Goal: Task Accomplishment & Management: Use online tool/utility

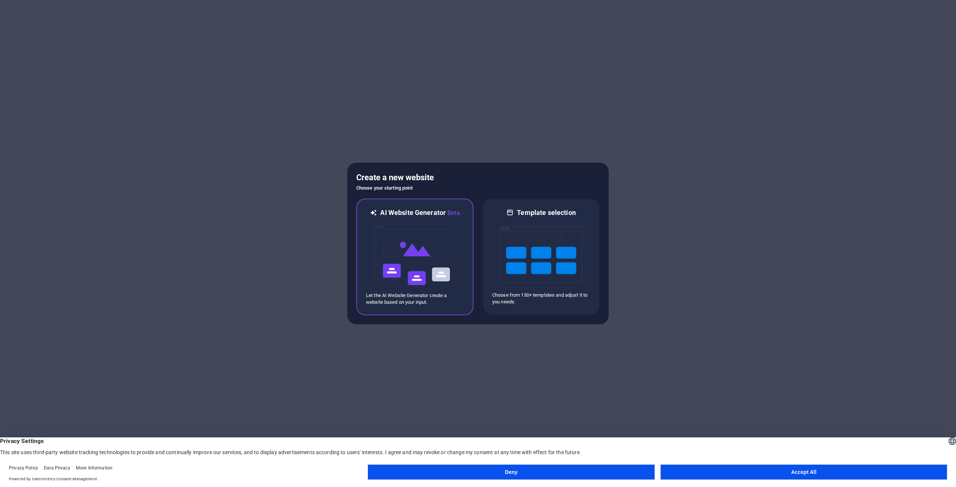
click at [398, 261] on img at bounding box center [415, 255] width 82 height 75
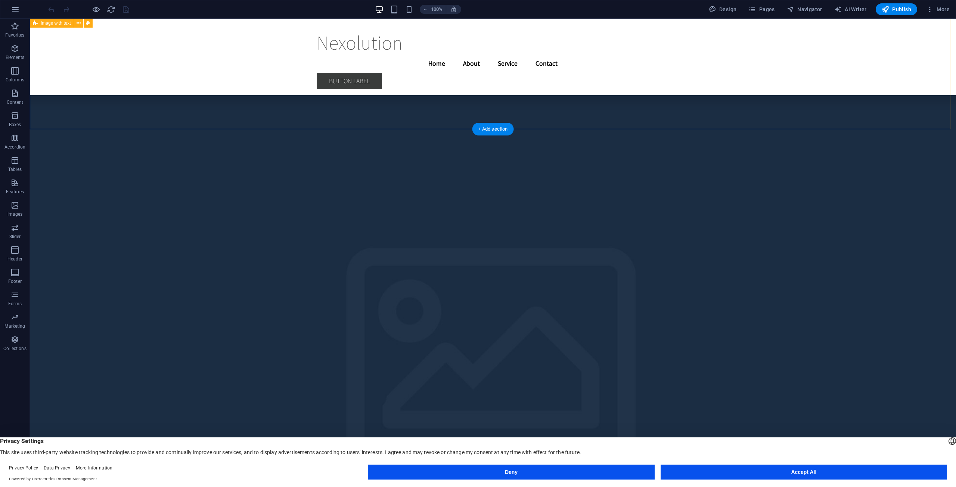
scroll to position [1539, 0]
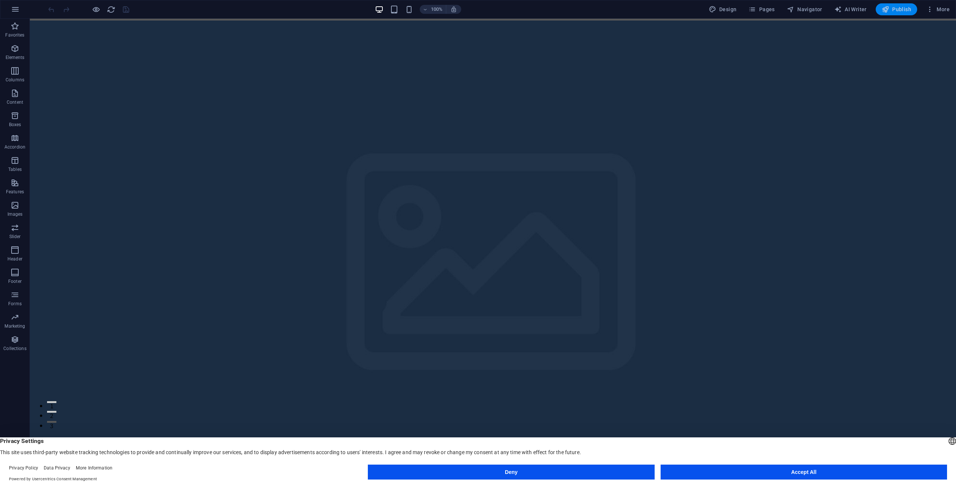
click at [911, 12] on span "Publish" at bounding box center [897, 9] width 30 height 7
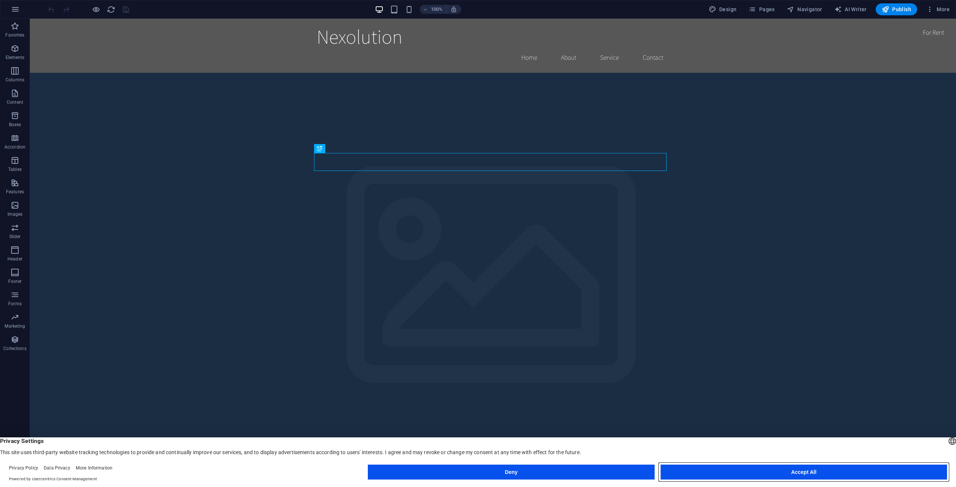
click at [730, 472] on button "Accept All" at bounding box center [804, 472] width 286 height 15
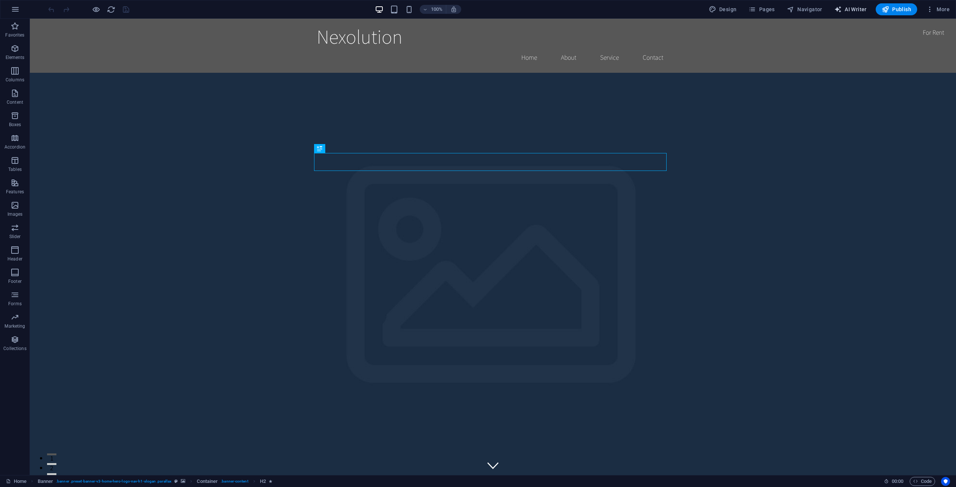
click at [834, 12] on button "AI Writer" at bounding box center [850, 9] width 38 height 12
select select "English"
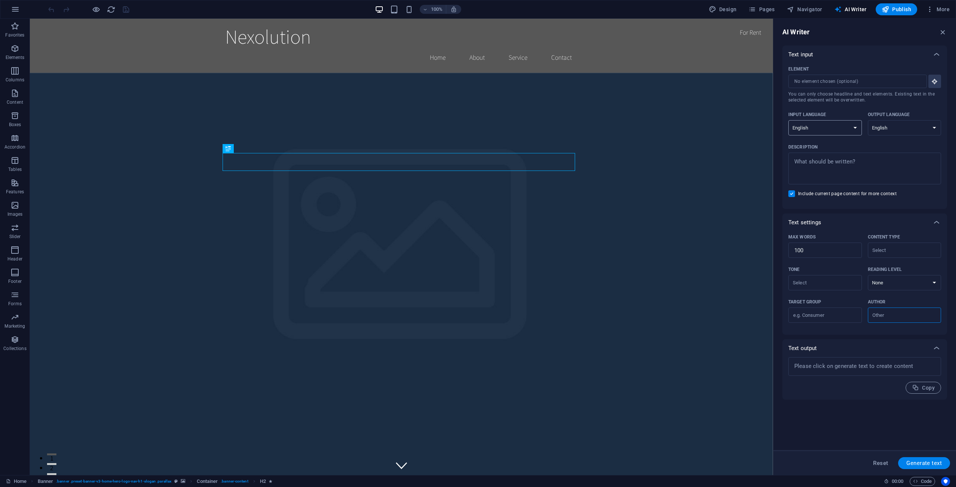
click at [823, 133] on select "Albanian Arabic Armenian Awadhi Azerbaijani Bashkir Basque Belarusian Bengali B…" at bounding box center [825, 127] width 74 height 15
select select "German"
click at [788, 120] on select "Albanian Arabic Armenian Awadhi Azerbaijani Bashkir Basque Belarusian Bengali B…" at bounding box center [825, 127] width 74 height 15
click at [892, 125] on select "Albanian Arabic Armenian Awadhi Azerbaijani Bashkir Basque Belarusian Bengali B…" at bounding box center [905, 127] width 74 height 15
select select "German"
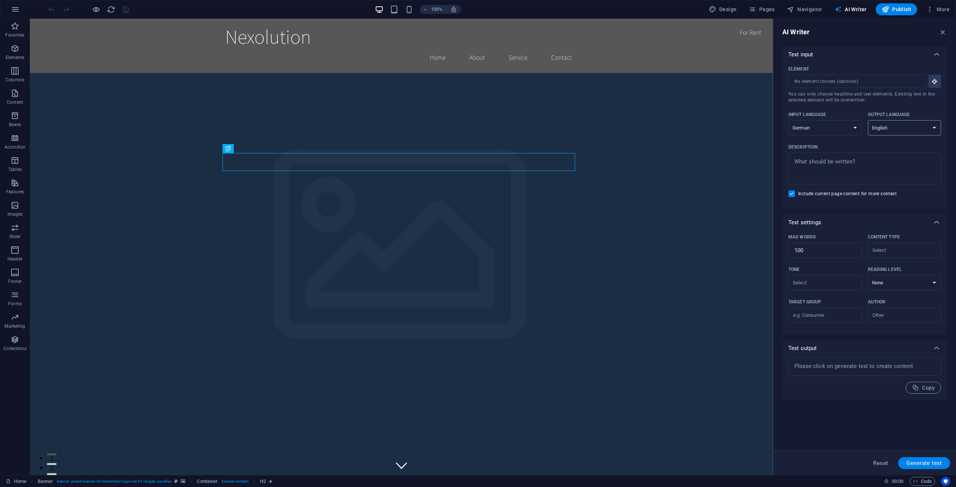
click at [868, 120] on select "Albanian Arabic Armenian Awadhi Azerbaijani Bashkir Basque Belarusian Bengali B…" at bounding box center [905, 127] width 74 height 15
click at [847, 375] on div "x ​" at bounding box center [864, 366] width 153 height 19
type textarea "x"
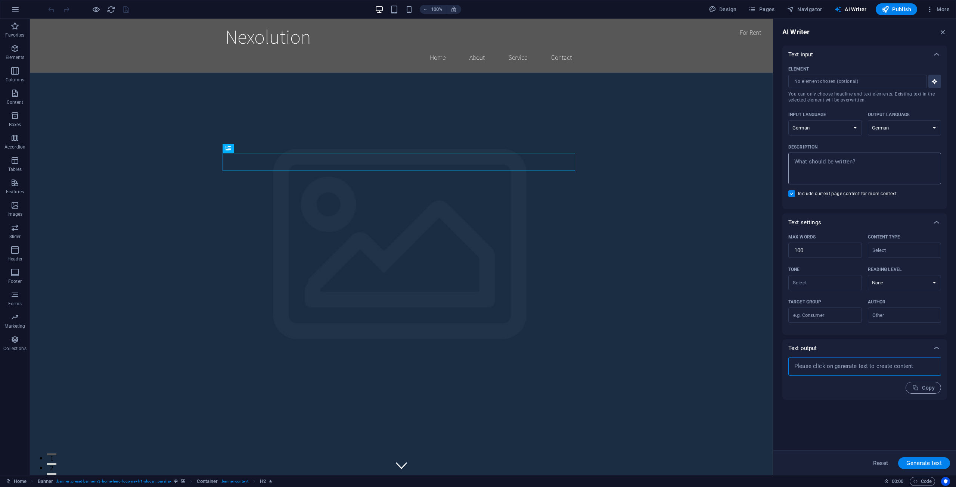
click at [826, 176] on textarea "Description x ​" at bounding box center [864, 168] width 145 height 24
type textarea "x"
click at [14, 13] on icon "button" at bounding box center [15, 9] width 9 height 9
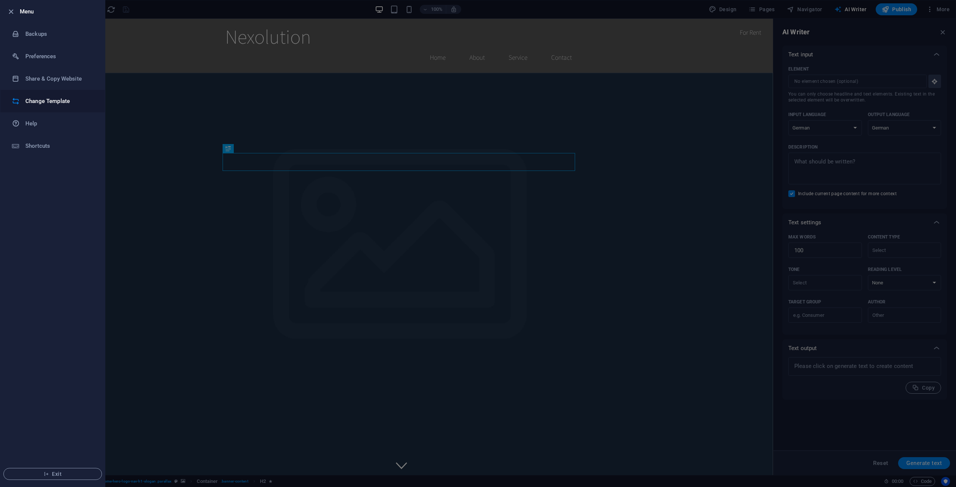
click at [72, 108] on li "Change Template" at bounding box center [52, 101] width 105 height 22
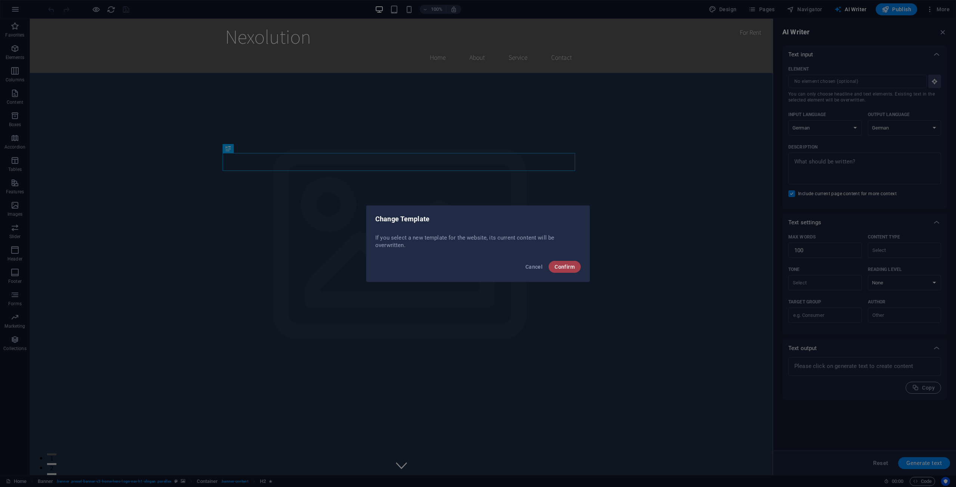
click at [563, 266] on span "Confirm" at bounding box center [565, 267] width 20 height 6
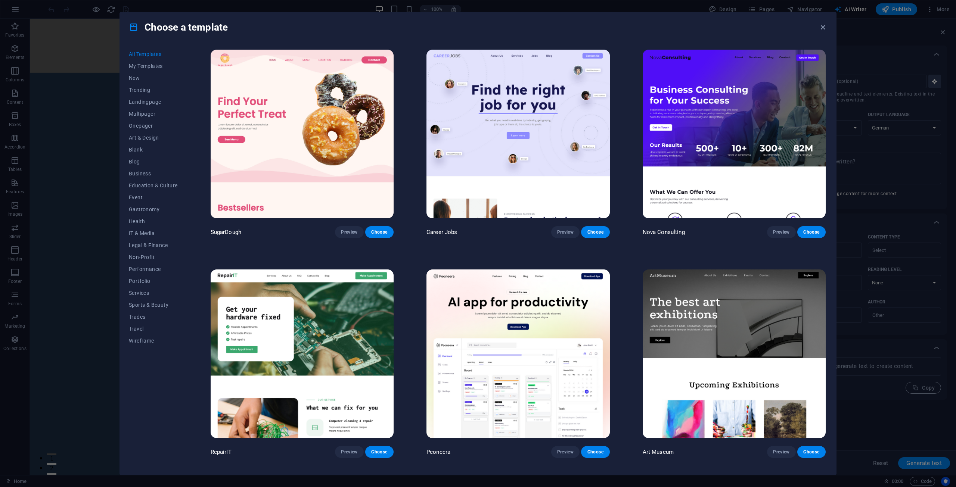
click at [915, 295] on div "Choose a template All Templates My Templates New Trending Landingpage Multipage…" at bounding box center [478, 243] width 956 height 487
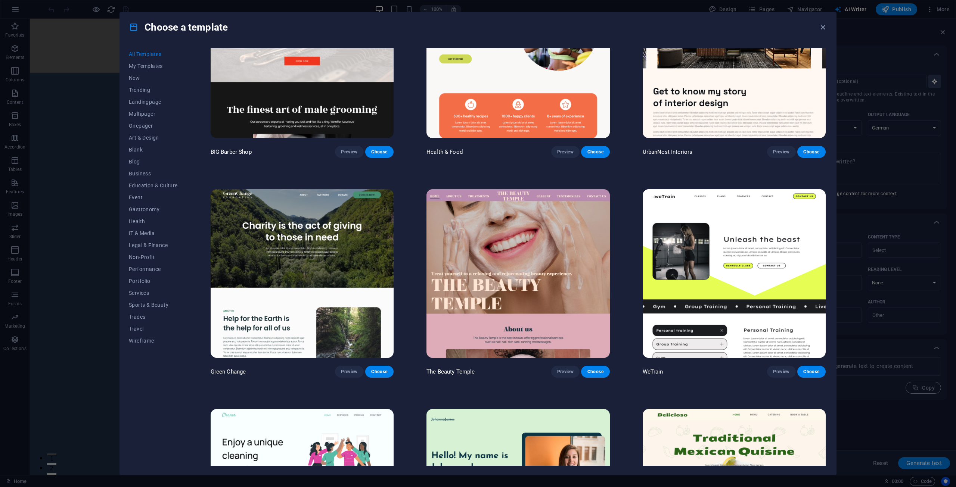
scroll to position [1270, 0]
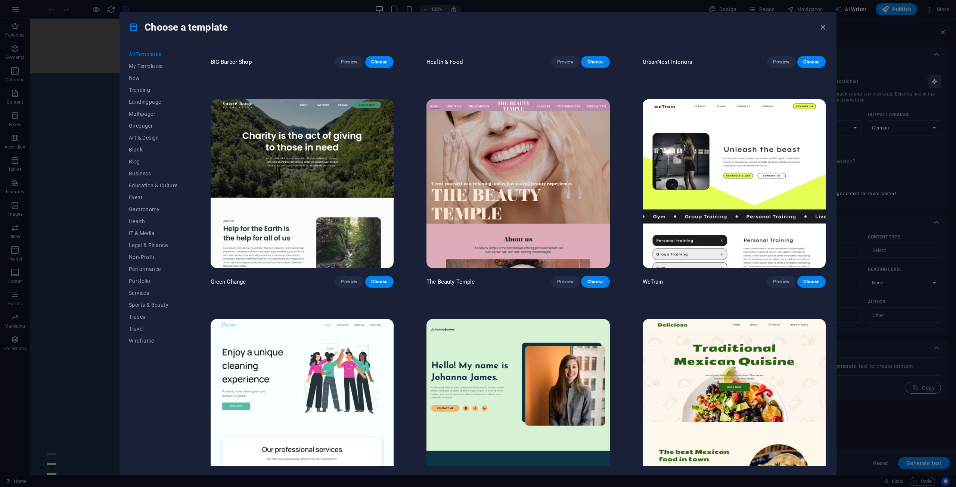
click at [917, 137] on div "Choose a template All Templates My Templates New Trending Landingpage Multipage…" at bounding box center [478, 243] width 956 height 487
click at [820, 24] on icon "button" at bounding box center [823, 27] width 9 height 9
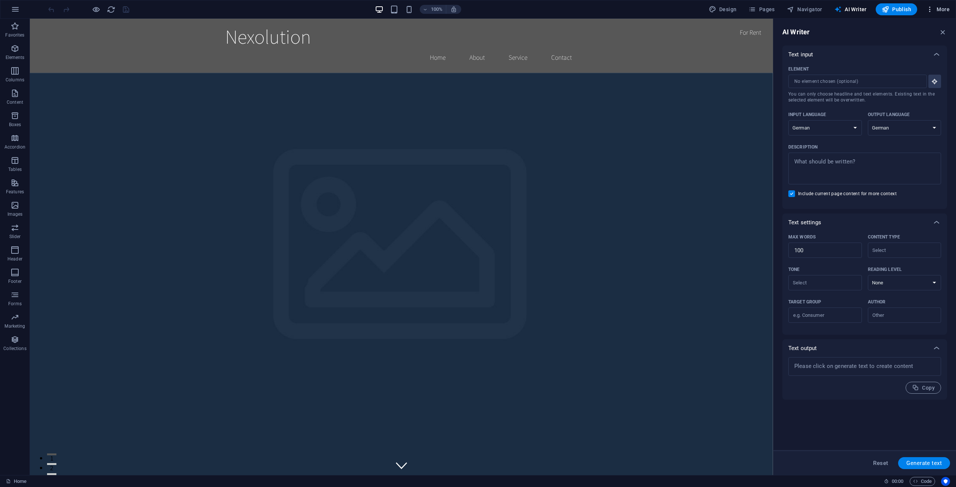
click at [938, 10] on span "More" at bounding box center [938, 9] width 24 height 7
click at [927, 88] on li "Languages" at bounding box center [915, 83] width 67 height 18
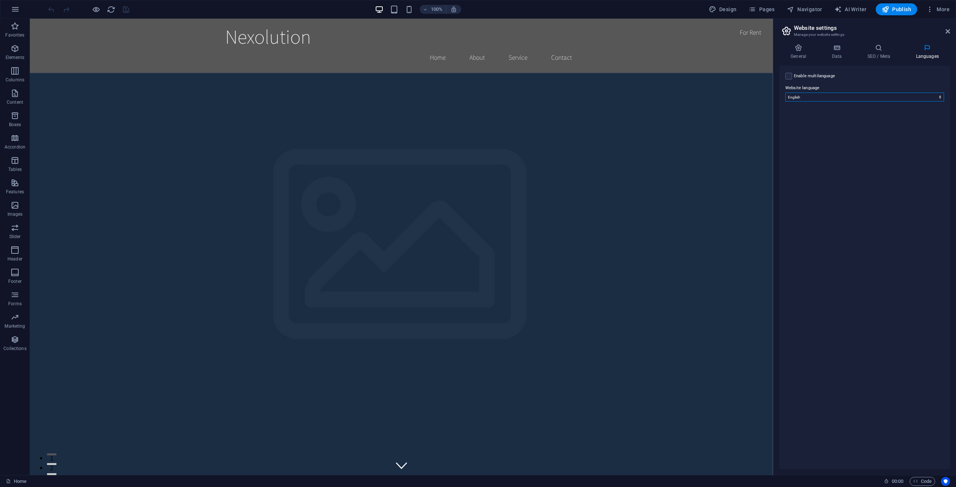
click at [819, 93] on select "Abkhazian Afar Afrikaans Akan Albanian Amharic Arabic Aragonese Armenian Assame…" at bounding box center [864, 97] width 159 height 9
select select "55"
click at [785, 93] on select "Abkhazian Afar Afrikaans Akan Albanian Amharic Arabic Aragonese Armenian Assame…" at bounding box center [864, 97] width 159 height 9
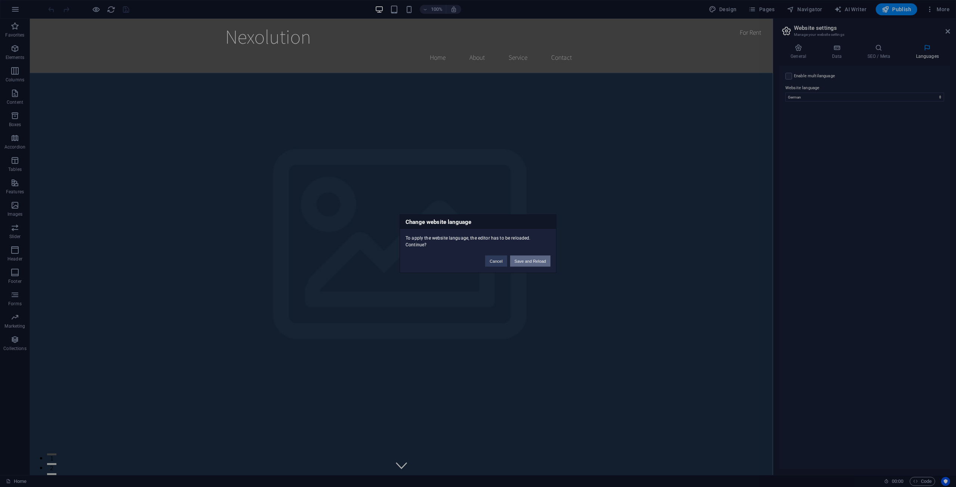
click at [525, 262] on button "Save and Reload" at bounding box center [530, 260] width 40 height 11
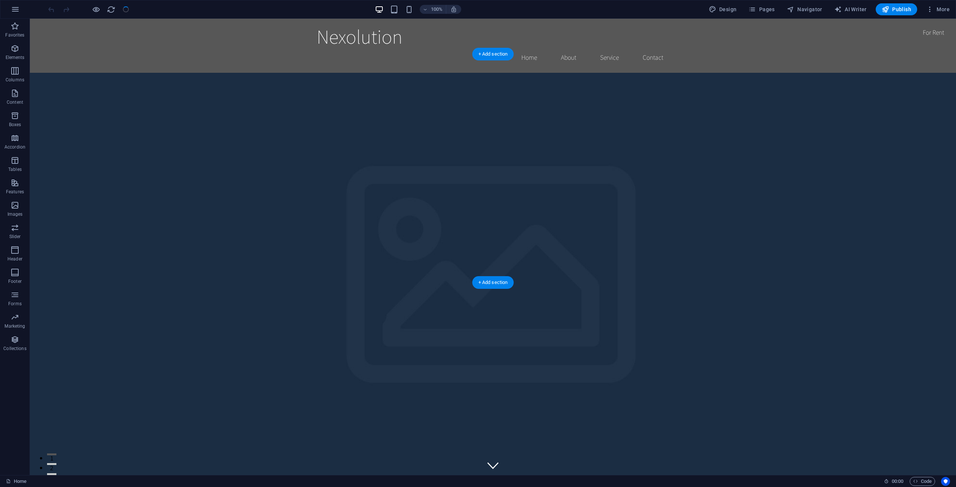
checkbox input "false"
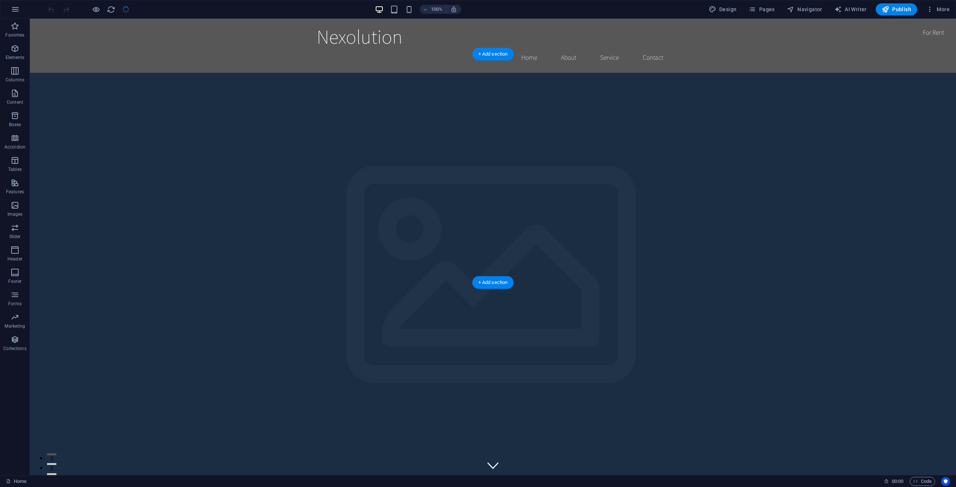
checkbox input "false"
click at [851, 7] on span "AI Writer" at bounding box center [850, 9] width 32 height 7
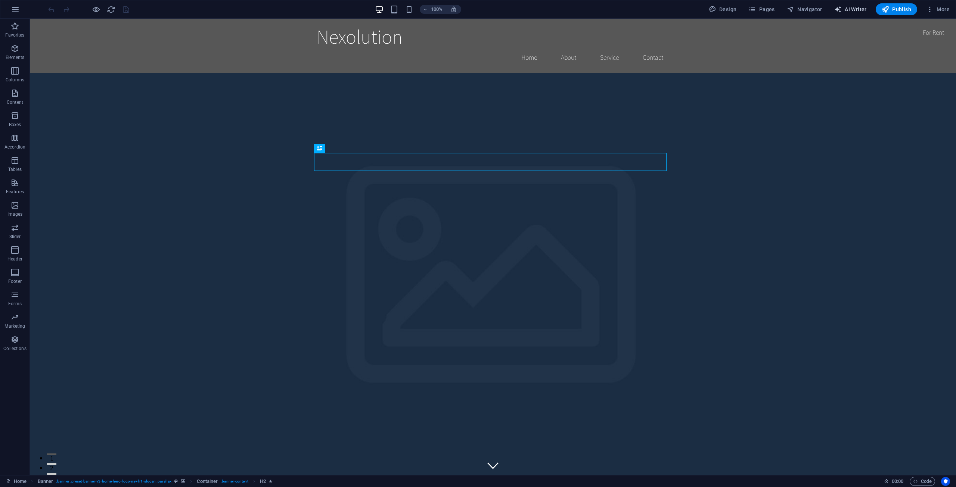
select select "English"
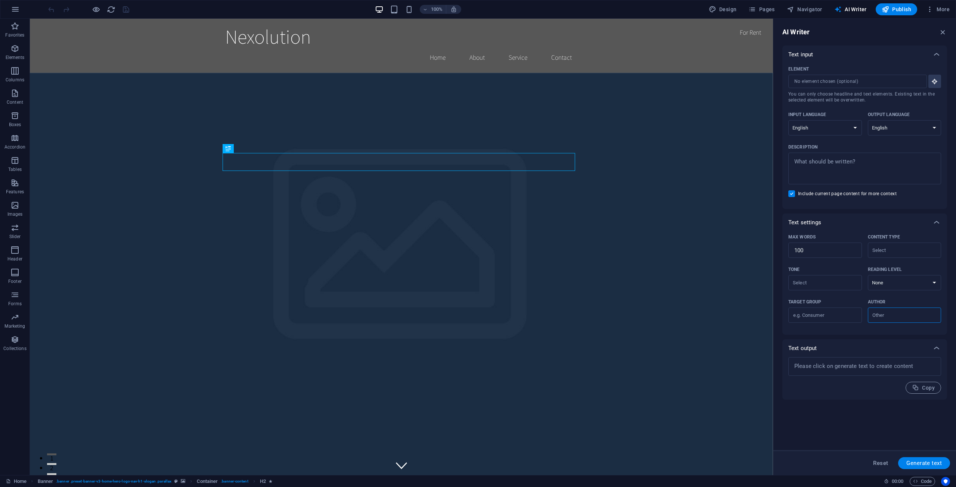
click at [847, 139] on div "Input language Albanian Arabic Armenian Awadhi Azerbaijani Bashkir Basque Belar…" at bounding box center [864, 125] width 153 height 32
click at [849, 132] on select "Albanian Arabic Armenian Awadhi Azerbaijani Bashkir Basque Belarusian Bengali B…" at bounding box center [825, 127] width 74 height 15
select select "German"
click at [788, 120] on select "Albanian Arabic Armenian Awadhi Azerbaijani Bashkir Basque Belarusian Bengali B…" at bounding box center [825, 127] width 74 height 15
drag, startPoint x: 912, startPoint y: 132, endPoint x: 908, endPoint y: 135, distance: 5.7
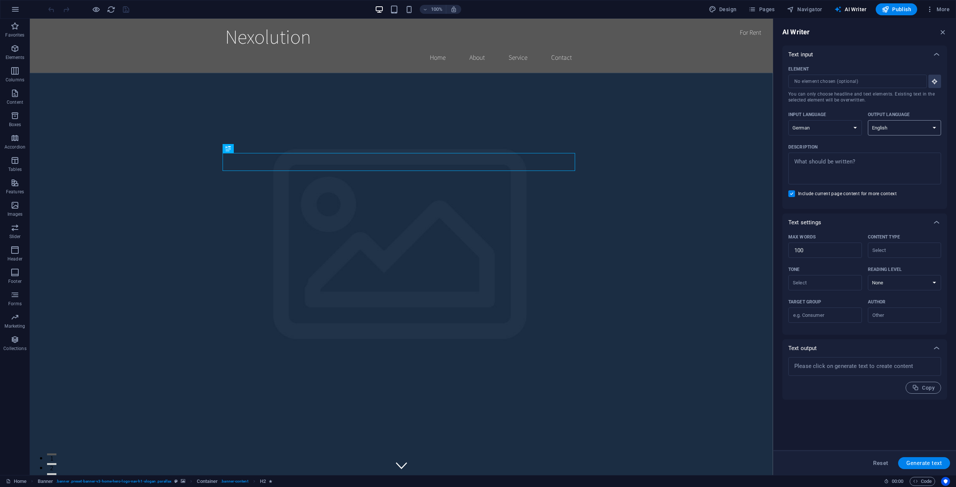
click at [912, 132] on select "Albanian Arabic Armenian Awadhi Azerbaijani Bashkir Basque Belarusian Bengali B…" at bounding box center [905, 127] width 74 height 15
select select "German"
click at [868, 120] on select "Albanian Arabic Armenian Awadhi Azerbaijani Bashkir Basque Belarusian Bengali B…" at bounding box center [905, 127] width 74 height 15
type textarea "x"
click at [857, 167] on textarea "Description x ​" at bounding box center [864, 168] width 145 height 24
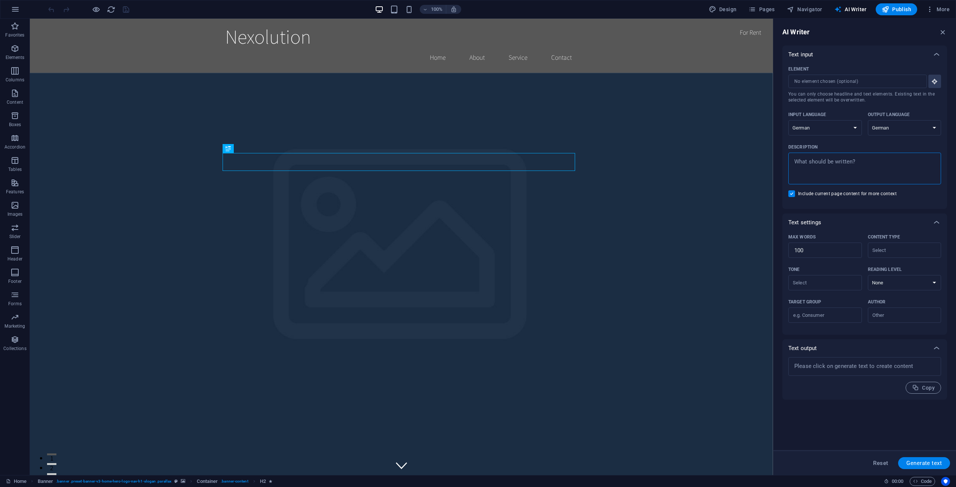
type textarea "e"
type textarea "x"
type textarea "er"
type textarea "x"
type textarea "ers"
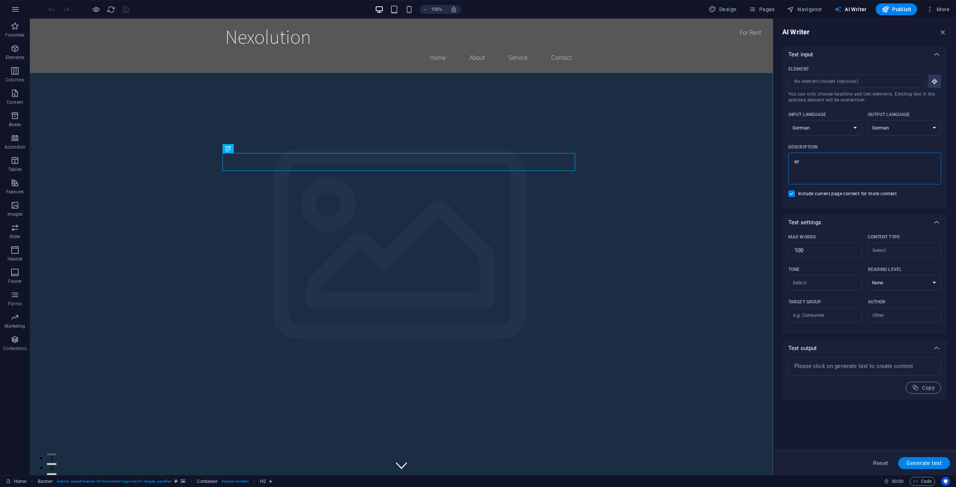
type textarea "x"
type textarea "erst"
type textarea "x"
type textarea "erste"
type textarea "x"
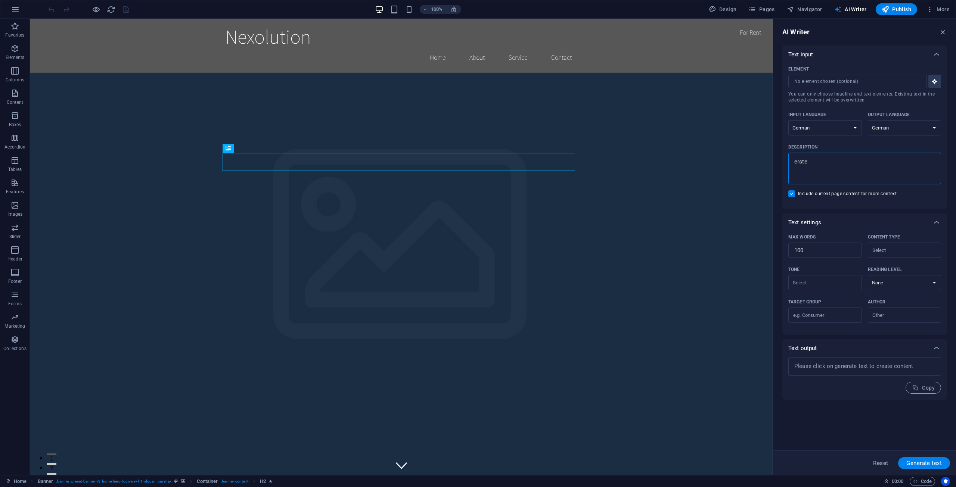
type textarea "erstel"
type textarea "x"
type textarea "erstell"
type textarea "x"
type textarea "erstelle"
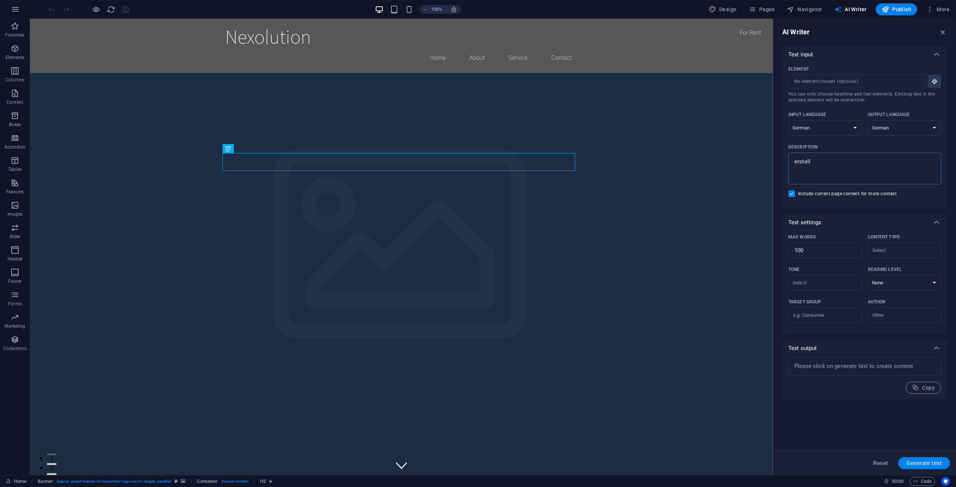
type textarea "x"
type textarea "erstelle"
type textarea "x"
type textarea "erstelle s"
type textarea "x"
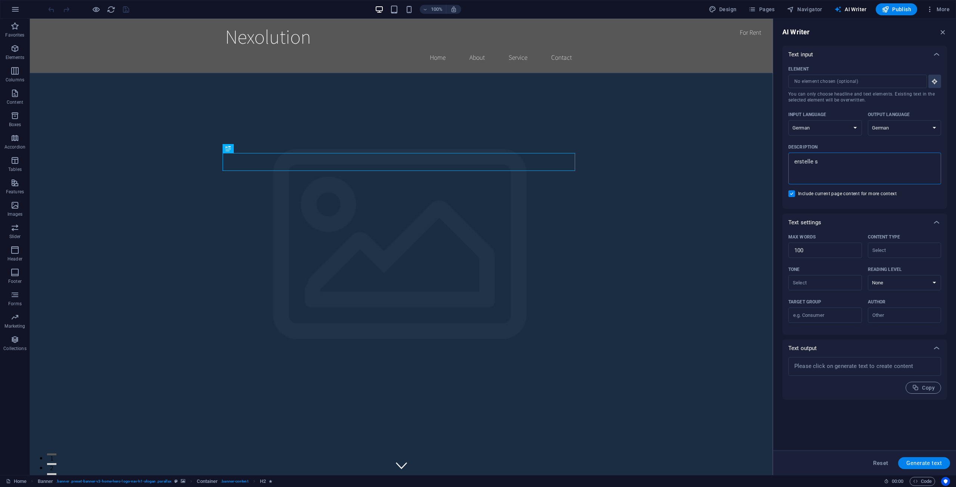
type textarea "erstelle"
type textarea "x"
type textarea "erstelle d"
type textarea "x"
type textarea "erstelle di"
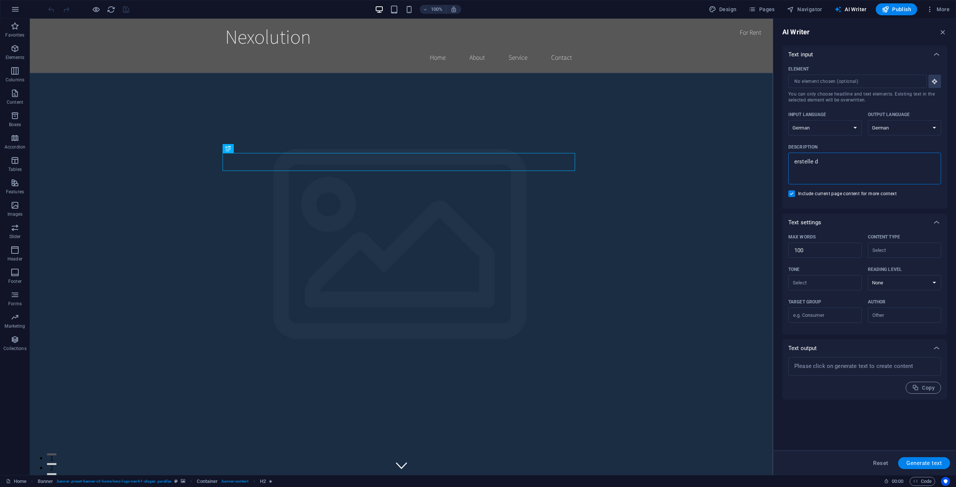
type textarea "x"
type textarea "erstelle die"
type textarea "x"
type textarea "erstelle die"
type textarea "x"
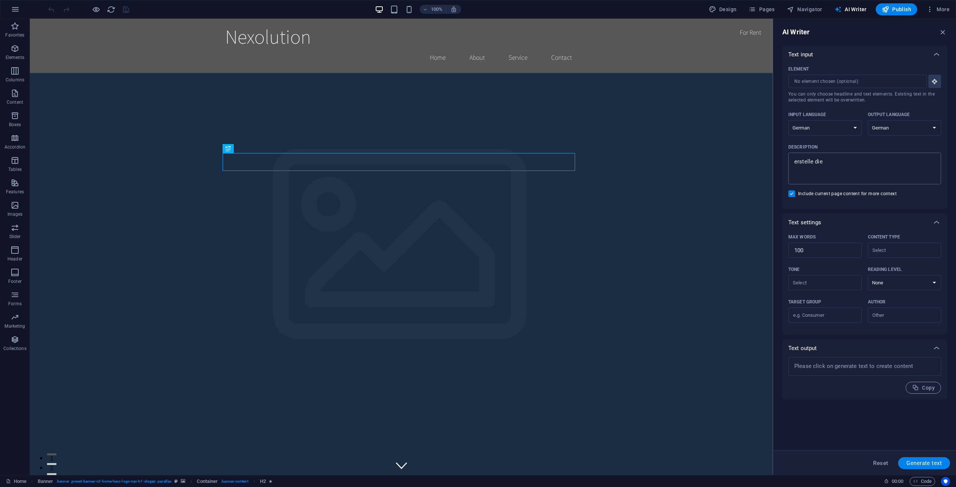
type textarea "erstelle die w"
type textarea "x"
type textarea "erstelle die we"
type textarea "x"
type textarea "erstelle die web"
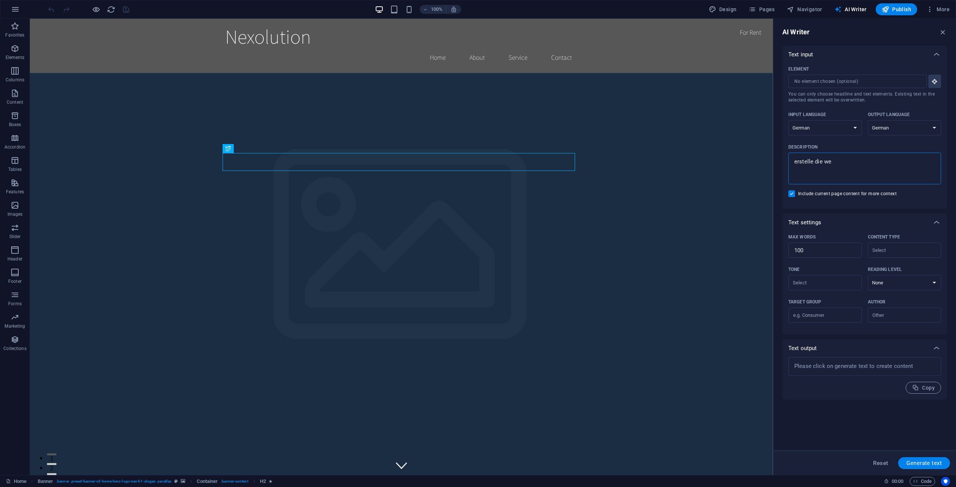
type textarea "x"
type textarea "erstelle die webs"
type textarea "x"
type textarea "erstelle die webse"
type textarea "x"
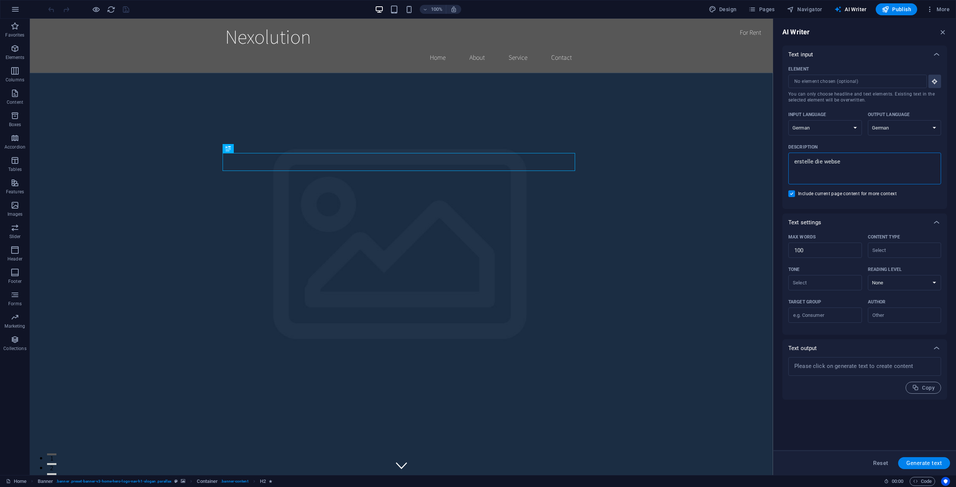
type textarea "erstelle die websei"
type textarea "x"
type textarea "erstelle die webseit"
type textarea "x"
type textarea "erstelle die webseite"
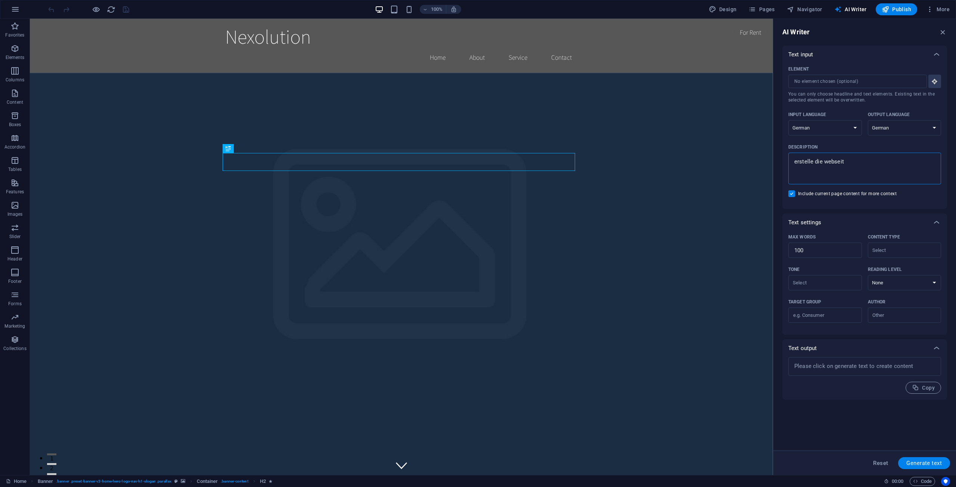
type textarea "x"
type textarea "erstelle die webseite"
type textarea "x"
type textarea "erstelle die webseite a"
type textarea "x"
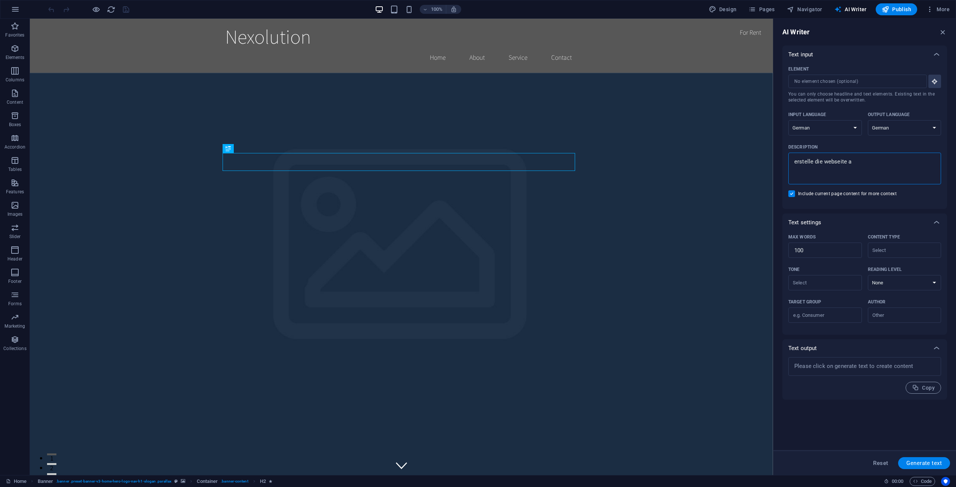
type textarea "erstelle die webseite au"
type textarea "x"
type textarea "erstelle die webseite auf"
type textarea "x"
type textarea "erstelle die webseite auf"
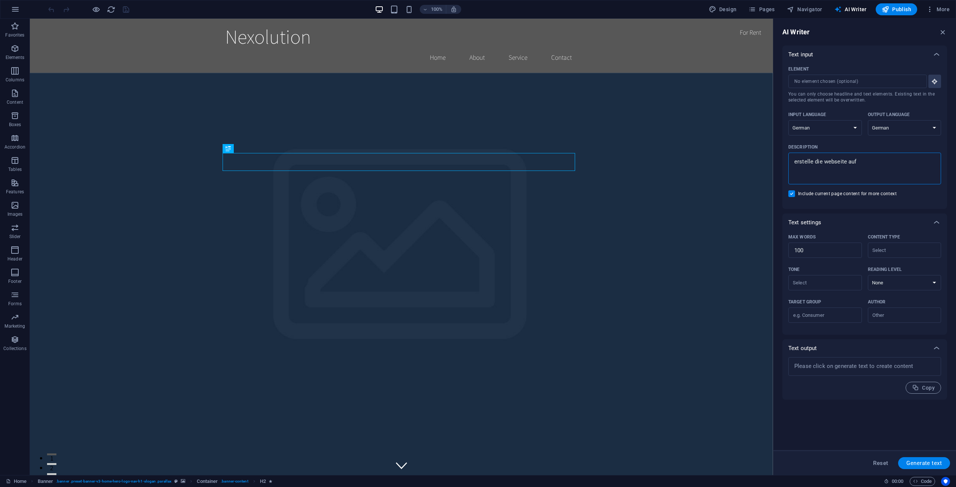
type textarea "x"
type textarea "erstelle die webseite auf d"
type textarea "x"
type textarea "erstelle die webseite auf de"
type textarea "x"
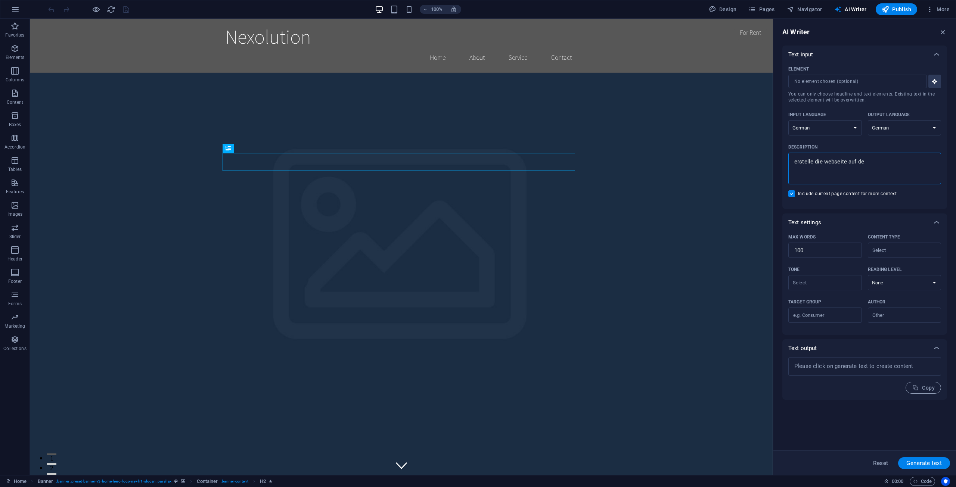
type textarea "erstelle die webseite auf deu"
type textarea "x"
type textarea "erstelle die webseite auf deut"
type textarea "x"
type textarea "erstelle die webseite auf deuts"
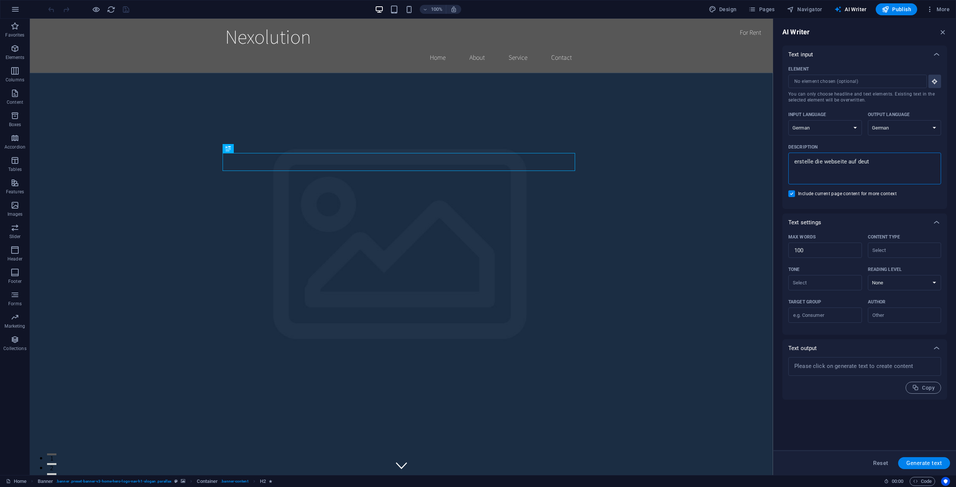
type textarea "x"
type textarea "erstelle die webseite auf deutsc"
type textarea "x"
type textarea "erstelle die webseite auf deutsch"
type textarea "x"
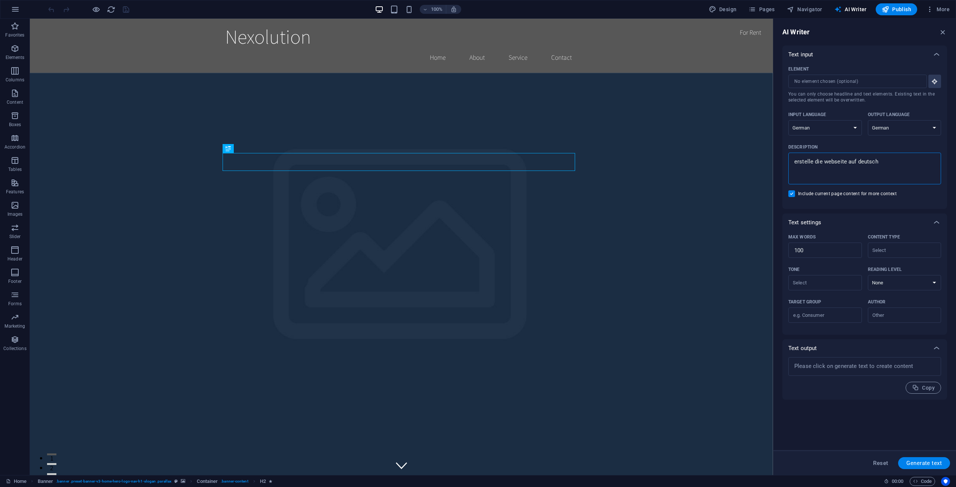
type textarea "erstelle die webseite auf deutsch"
type textarea "x"
click at [842, 170] on textarea "erstelle die webseite auf deutsch" at bounding box center [864, 168] width 145 height 24
click at [841, 162] on textarea "erstelle die webseite auf deutsch" at bounding box center [864, 168] width 145 height 24
click at [0, 0] on lt-strong "W" at bounding box center [0, 0] width 0 height 0
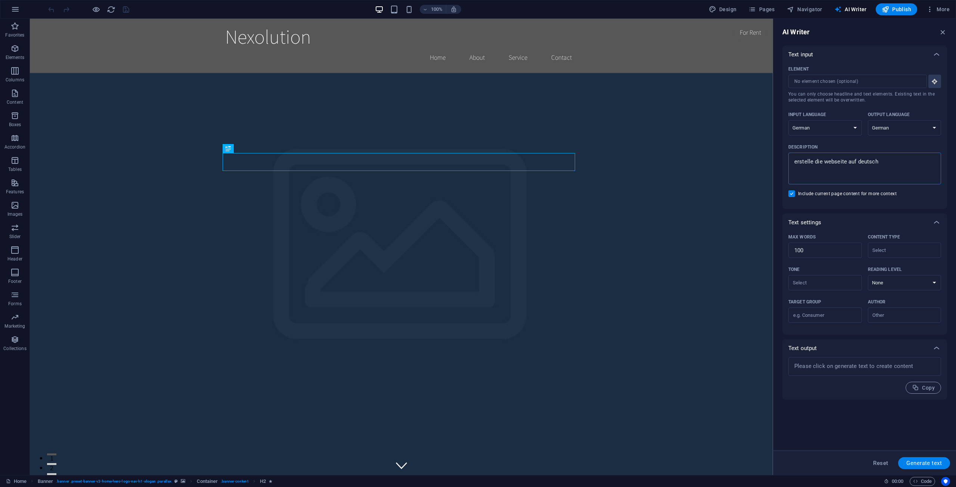
type textarea "erstelle die Webseite auf deutsch"
type textarea "x"
click at [794, 165] on textarea "erstelle die Webseite auf deutsch" at bounding box center [864, 168] width 145 height 24
click at [801, 161] on textarea "erstelle die Webseite auf deutsch" at bounding box center [864, 168] width 145 height 24
click at [0, 0] on lt-span "E rstelle" at bounding box center [0, 0] width 0 height 0
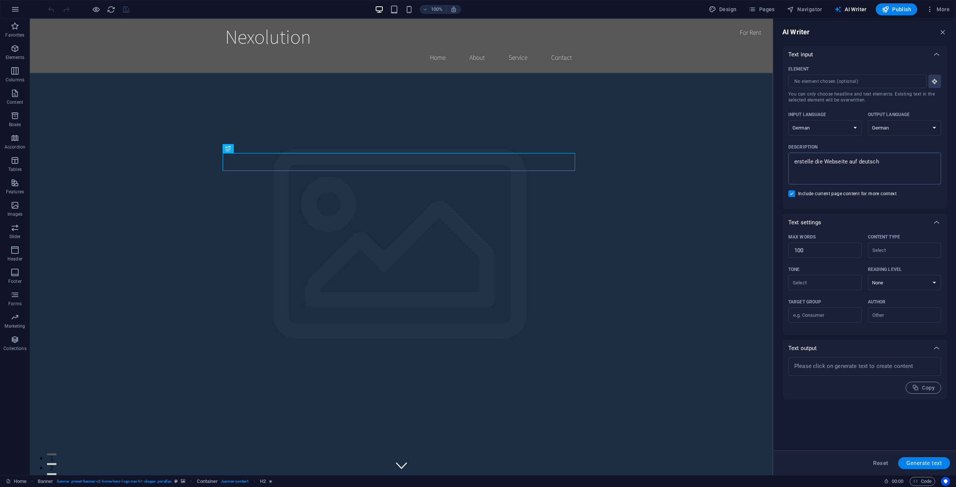
type textarea "Erstelle die Webseite auf deutsch"
type textarea "x"
type textarea "Erstelle die Webseite auf deutsch"
click at [942, 461] on button "Generate text" at bounding box center [924, 464] width 52 height 12
type textarea "x"
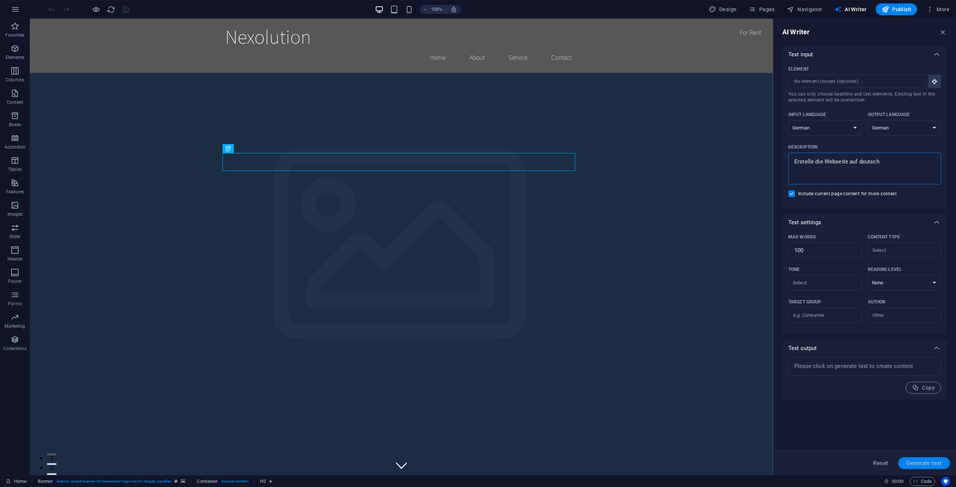
type textarea "x"
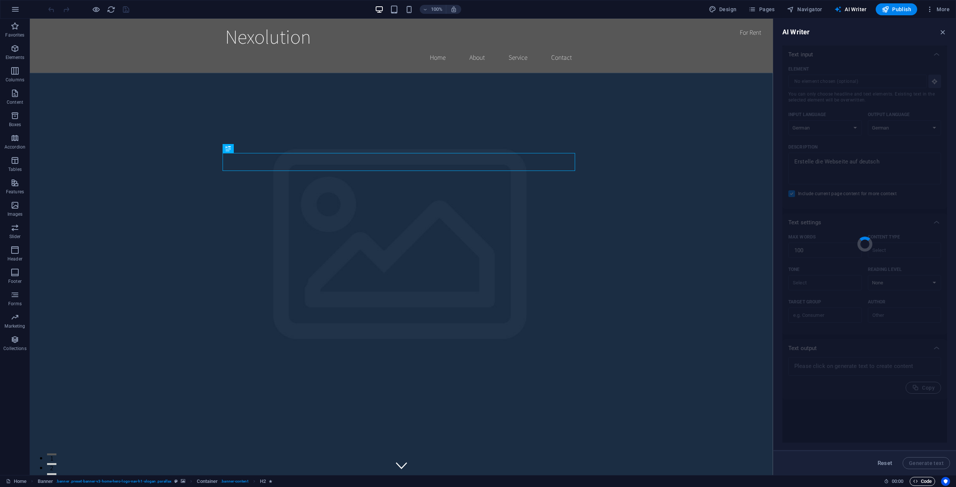
click at [926, 483] on span "Code" at bounding box center [922, 481] width 19 height 9
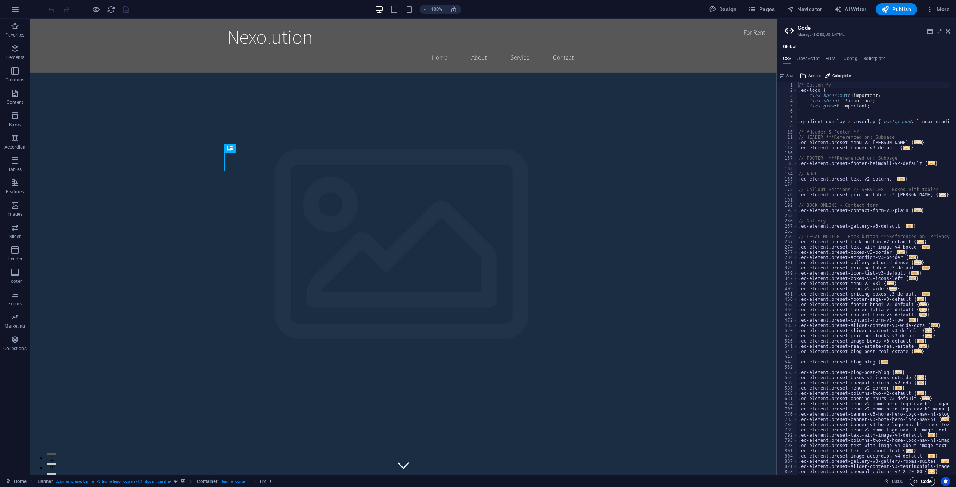
click at [926, 483] on span "Code" at bounding box center [922, 481] width 19 height 9
click at [945, 30] on h2 "Code" at bounding box center [874, 28] width 152 height 7
click at [950, 31] on icon at bounding box center [948, 31] width 4 height 6
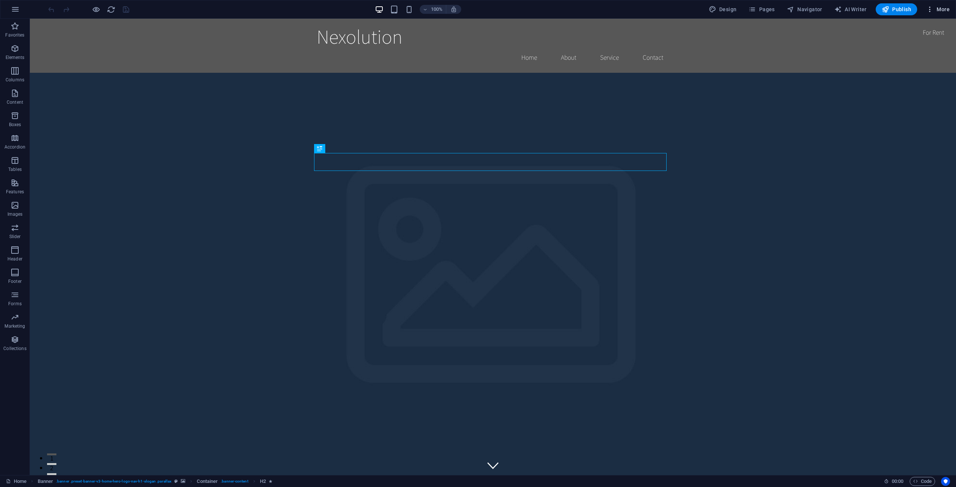
click at [927, 8] on icon "button" at bounding box center [929, 9] width 7 height 7
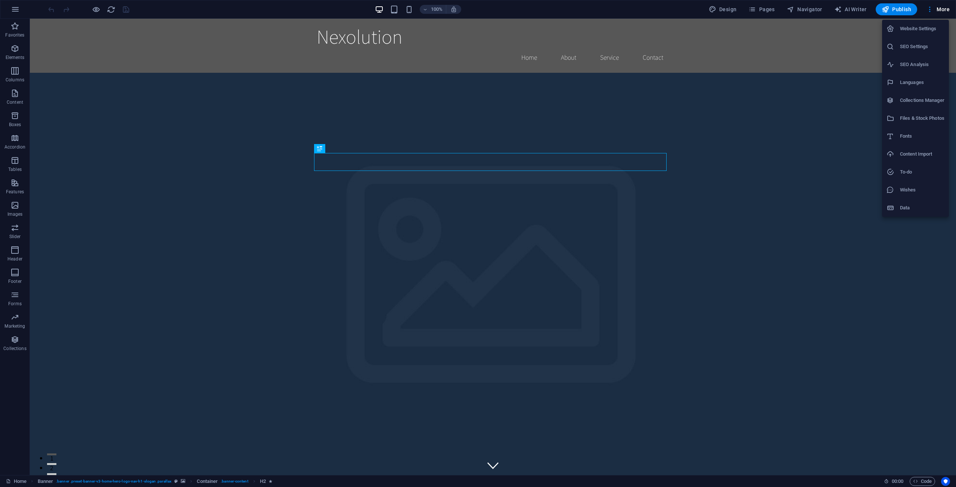
click at [810, 275] on div at bounding box center [478, 243] width 956 height 487
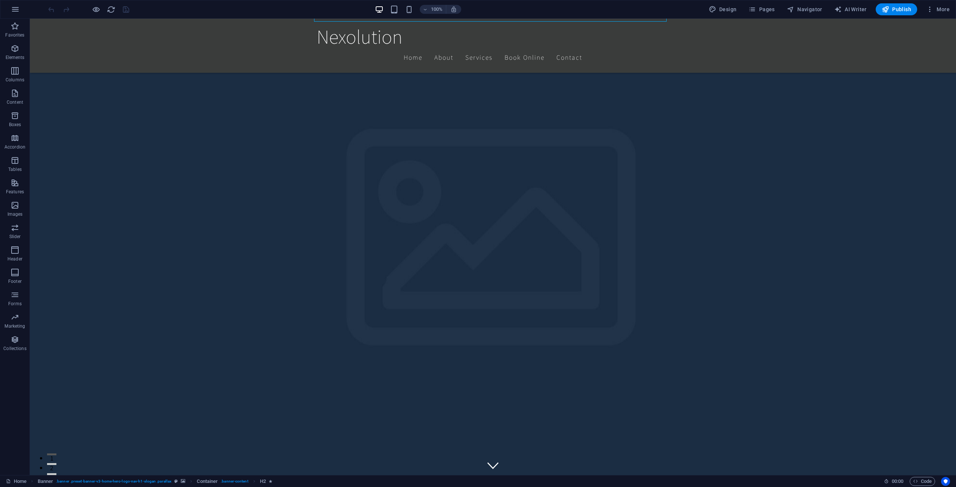
scroll to position [149, 0]
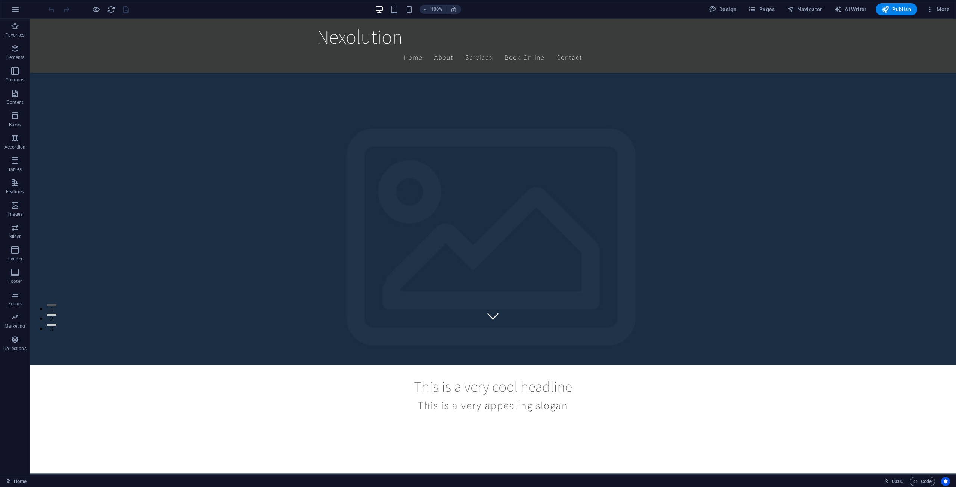
click at [897, 486] on div "Home 00 : 00 Code" at bounding box center [478, 481] width 956 height 12
click at [899, 484] on span "00 : 00" at bounding box center [898, 481] width 12 height 9
click at [927, 478] on span "Code" at bounding box center [922, 481] width 19 height 9
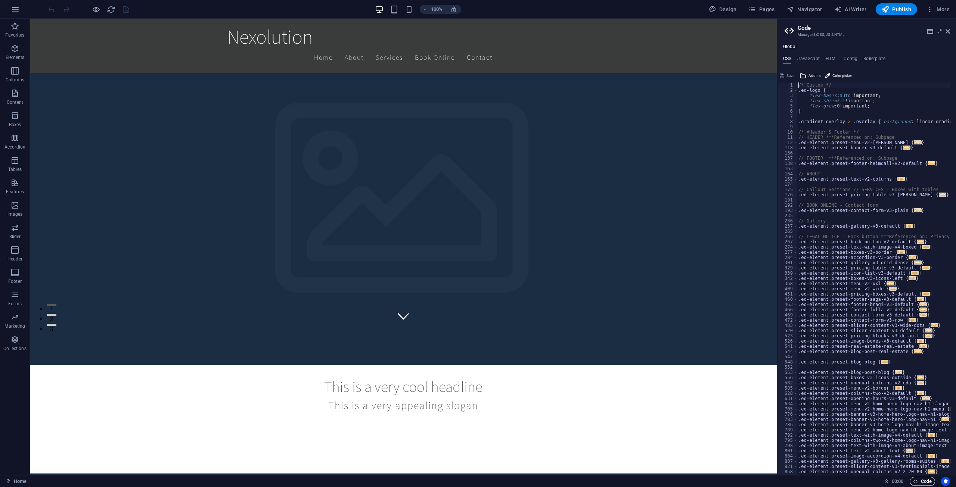
click at [926, 484] on span "Code" at bounding box center [922, 481] width 19 height 9
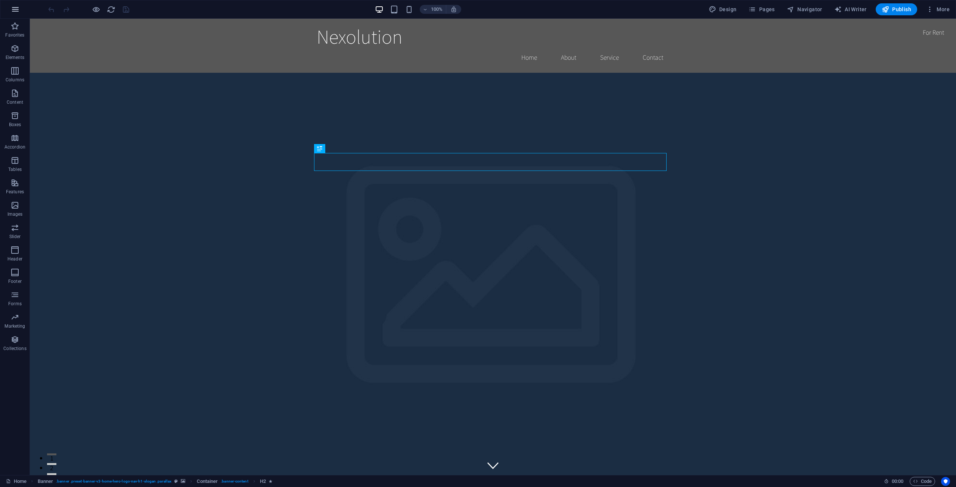
click at [17, 8] on icon "button" at bounding box center [15, 9] width 9 height 9
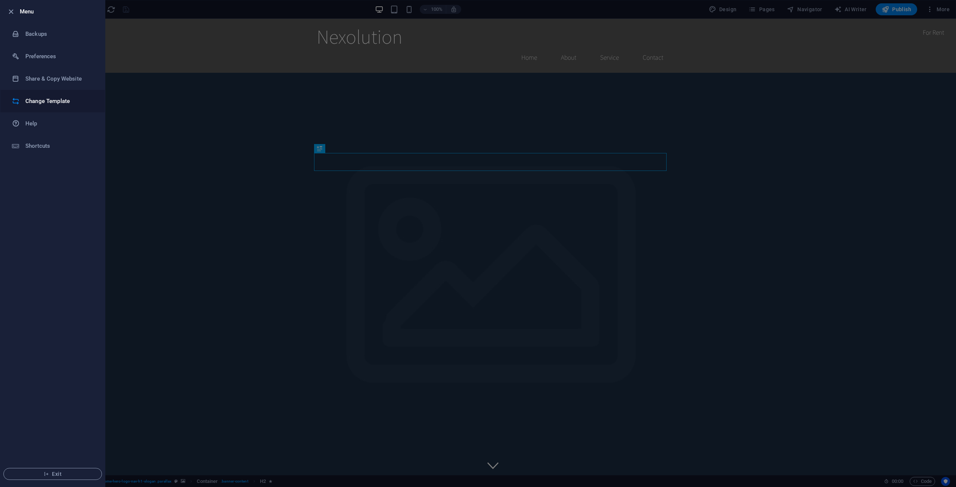
click at [64, 102] on h6 "Change Template" at bounding box center [59, 101] width 69 height 9
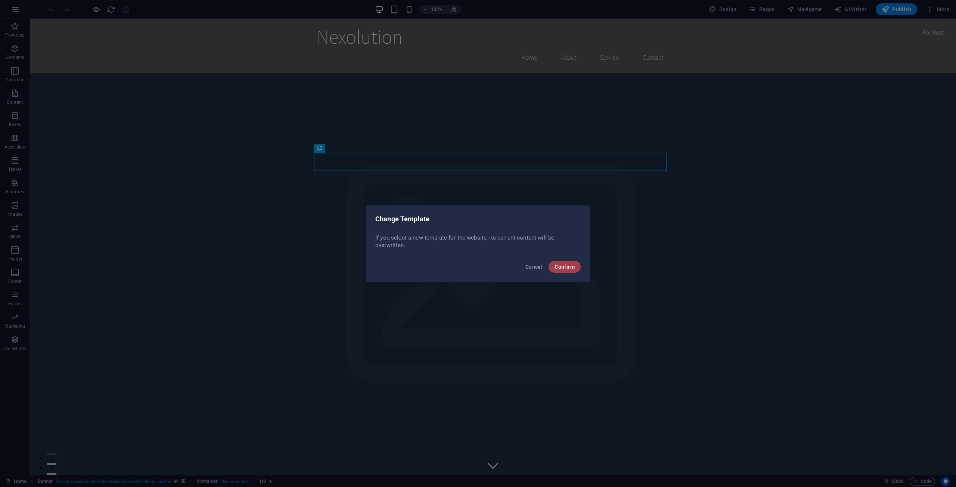
click at [575, 273] on button "Confirm" at bounding box center [565, 267] width 32 height 12
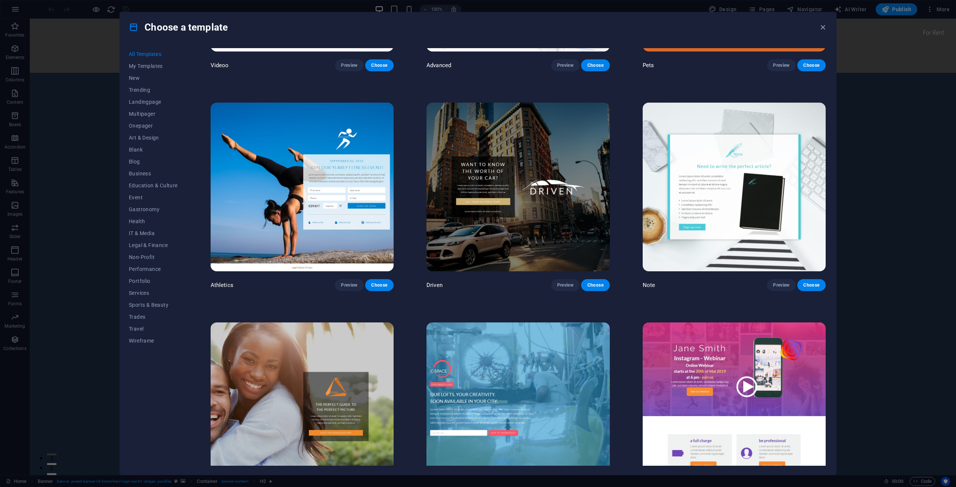
scroll to position [5453, 0]
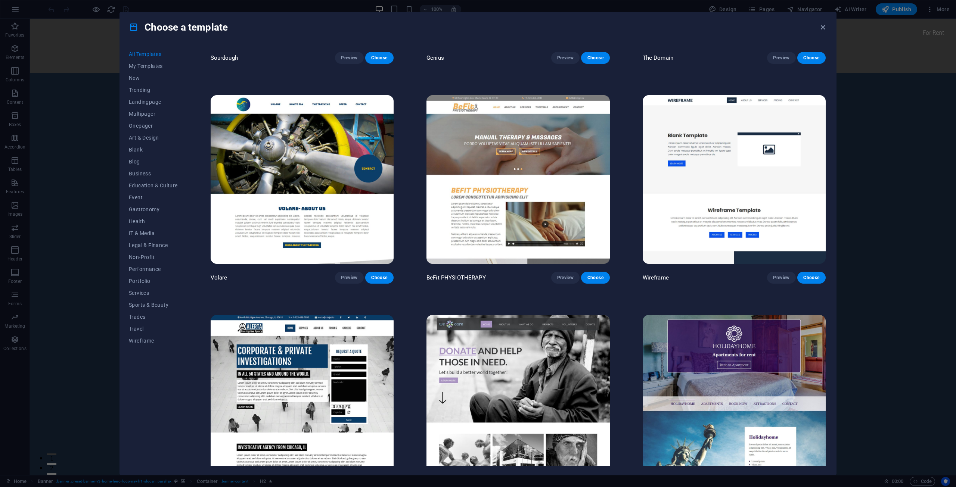
click at [897, 349] on div "Choose a template All Templates My Templates New Trending Landingpage Multipage…" at bounding box center [478, 243] width 956 height 487
click at [823, 26] on icon "button" at bounding box center [823, 27] width 9 height 9
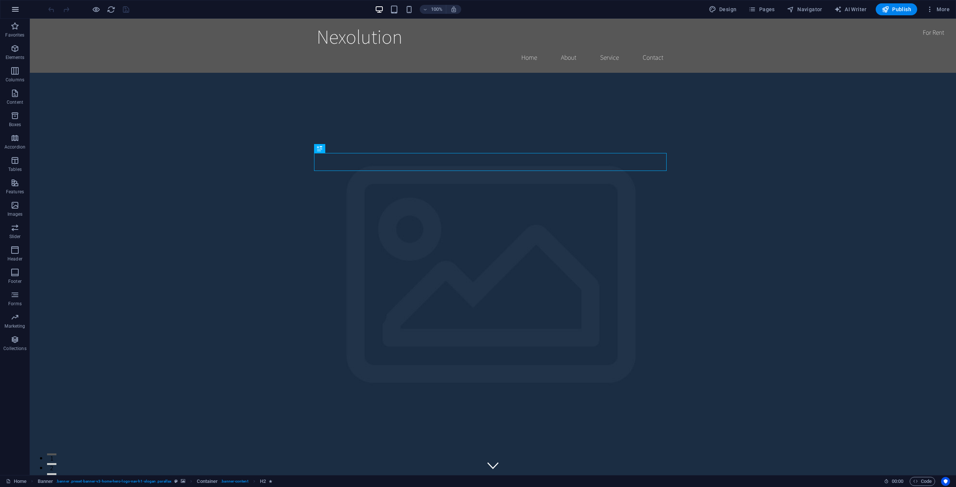
click at [19, 9] on icon "button" at bounding box center [15, 9] width 9 height 9
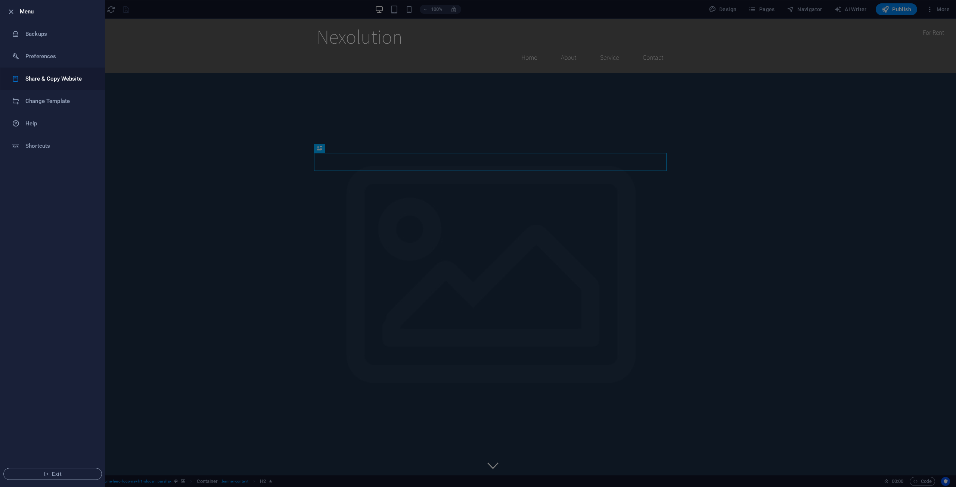
click at [52, 79] on h6 "Share & Copy Website" at bounding box center [59, 78] width 69 height 9
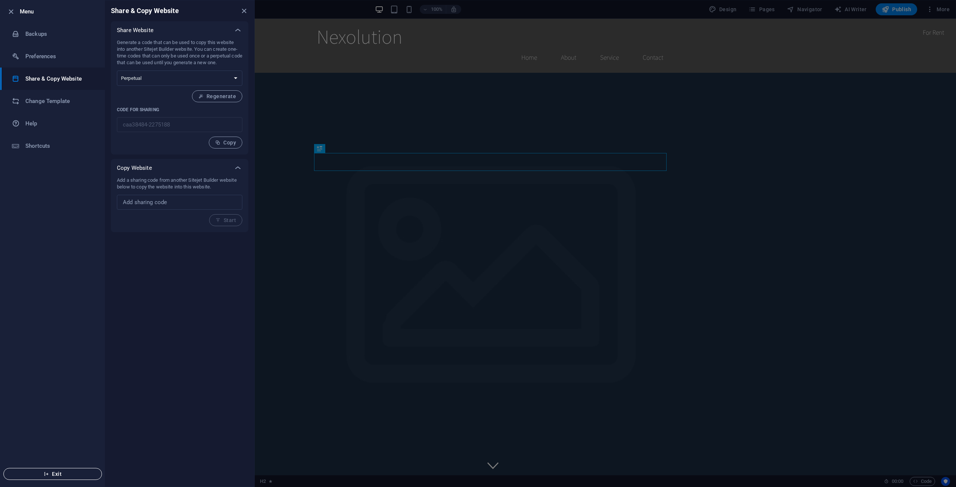
click at [74, 472] on span "Exit" at bounding box center [53, 474] width 86 height 6
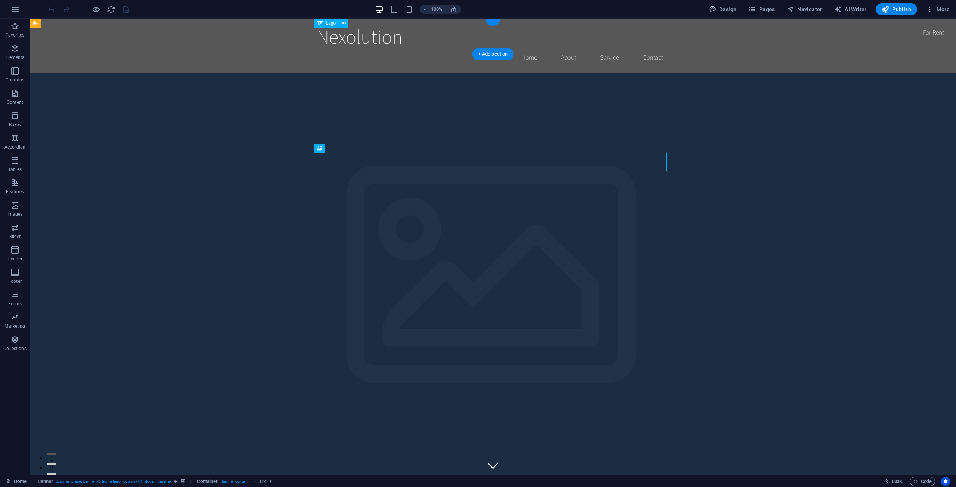
click at [375, 38] on div "Nexolution" at bounding box center [493, 37] width 353 height 24
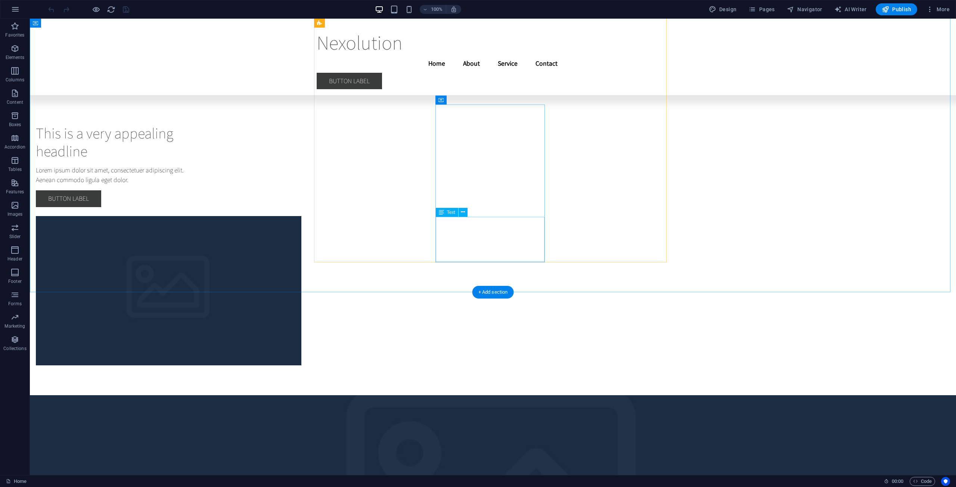
scroll to position [3996, 0]
